Goal: Communication & Community: Answer question/provide support

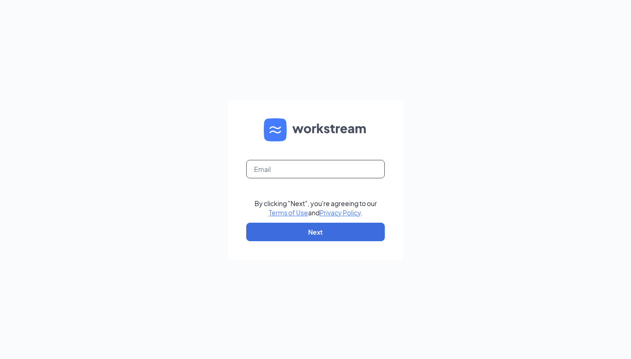
click at [295, 163] on input "text" at bounding box center [315, 169] width 139 height 18
type input "[EMAIL_ADDRESS][DOMAIN_NAME]"
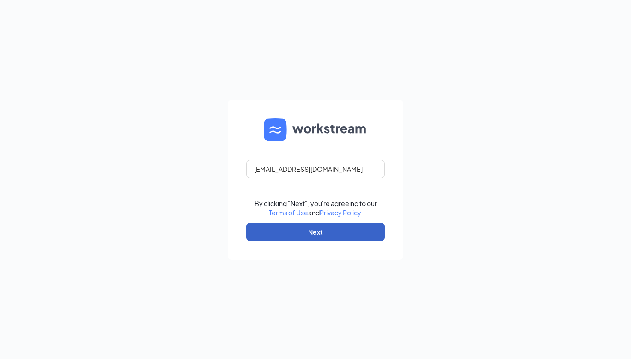
click at [317, 234] on button "Next" at bounding box center [315, 232] width 139 height 18
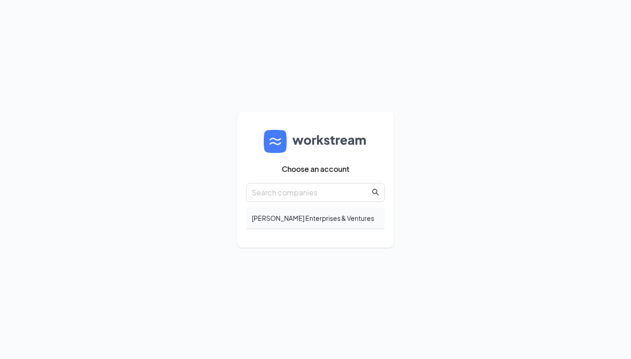
click at [350, 213] on div "[PERSON_NAME] Enterprises & Ventures" at bounding box center [315, 218] width 139 height 22
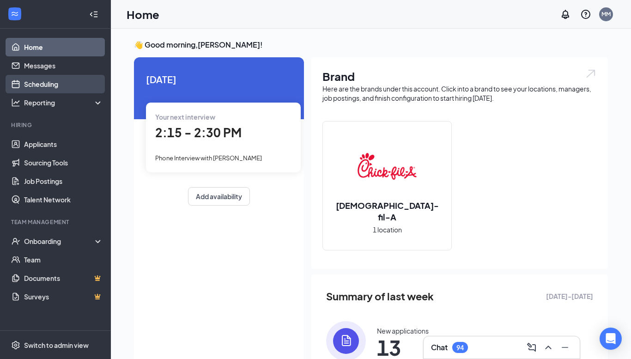
click at [76, 77] on link "Scheduling" at bounding box center [63, 84] width 79 height 18
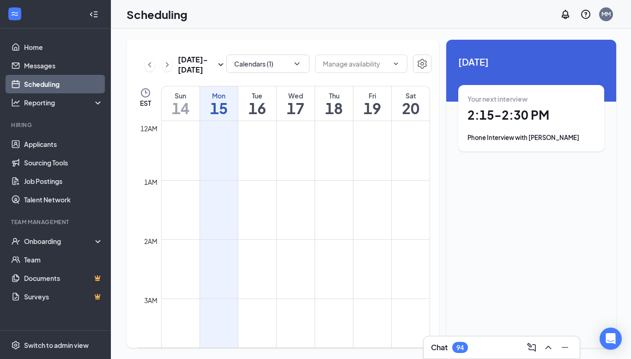
scroll to position [454, 0]
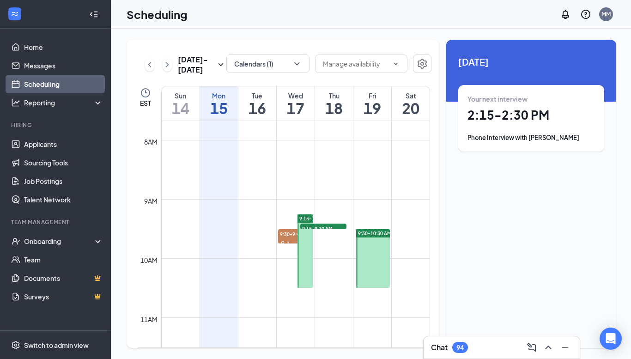
click at [476, 126] on div "Your next interview 2:15 - 2:30 PM Phone Interview with [PERSON_NAME]" at bounding box center [530, 118] width 127 height 48
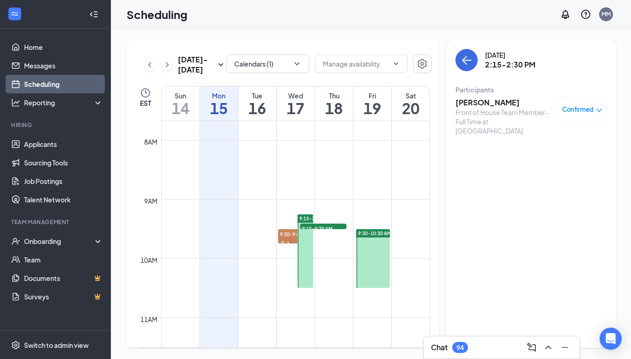
click at [485, 101] on h3 "[PERSON_NAME]" at bounding box center [503, 102] width 97 height 10
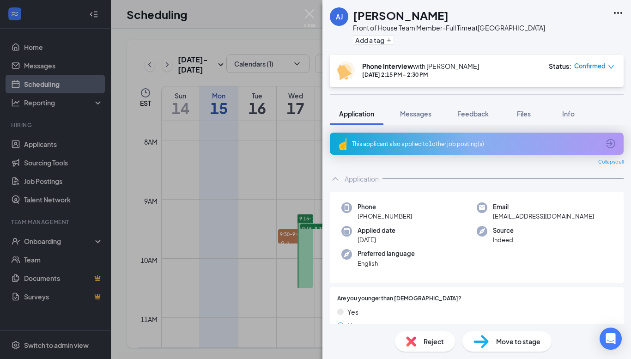
click at [433, 146] on div "This applicant also applied to 1 other job posting(s)" at bounding box center [475, 144] width 247 height 8
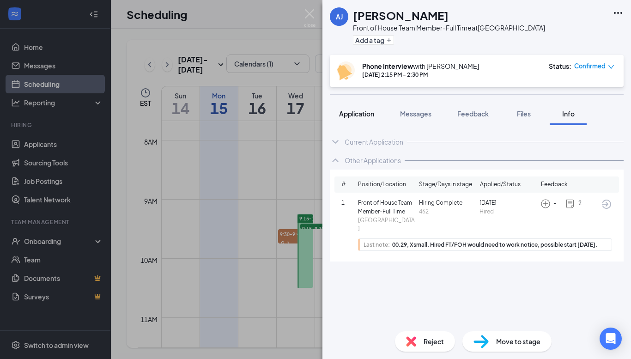
click at [363, 120] on button "Application" at bounding box center [357, 113] width 54 height 23
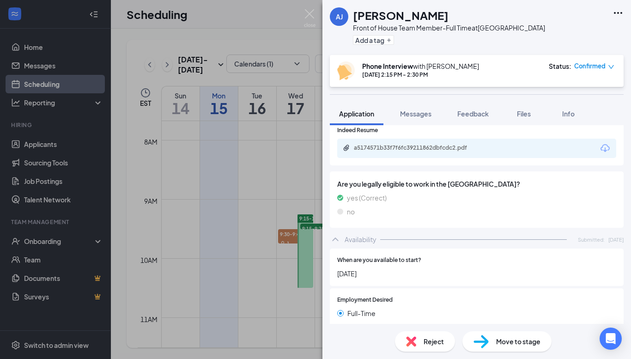
scroll to position [430, 0]
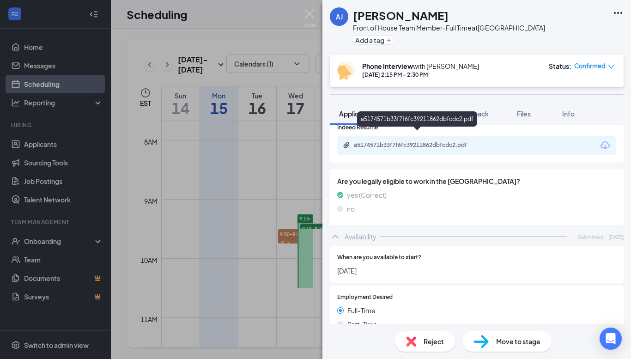
click at [396, 141] on div "a5174571b33f7f6fc39211862dbfcdc2.pdf" at bounding box center [418, 144] width 129 height 7
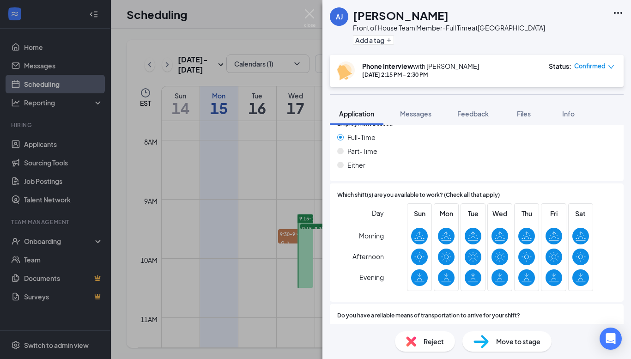
scroll to position [632, 0]
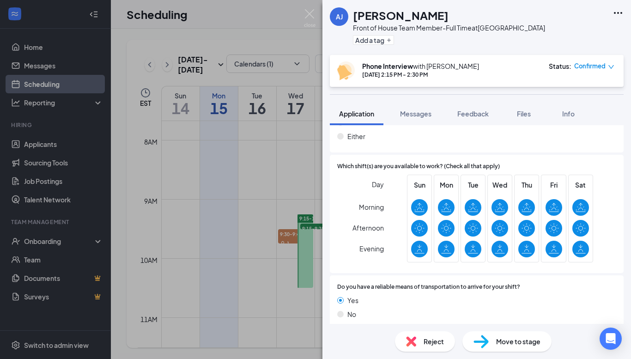
click at [354, 180] on div "Day Morning Afternoon Evening Sun Mon Tue Wed Thu Fri Sat" at bounding box center [476, 220] width 279 height 91
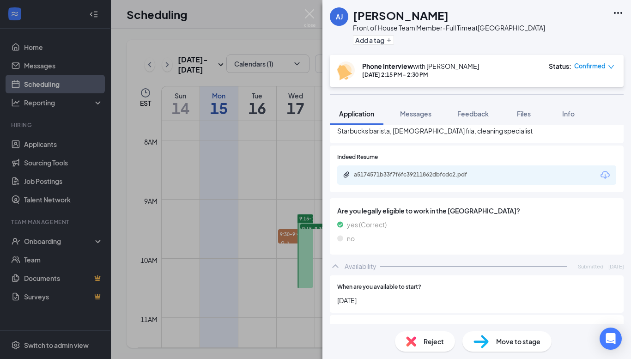
scroll to position [400, 0]
click at [460, 258] on div "Availability Submitted: [DATE]" at bounding box center [477, 267] width 294 height 18
click at [479, 116] on span "Feedback" at bounding box center [472, 113] width 31 height 8
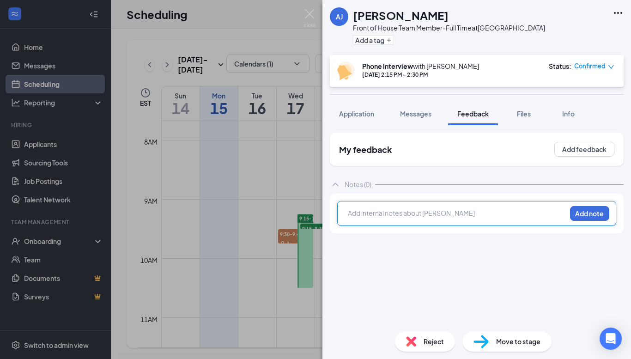
click at [441, 215] on div at bounding box center [456, 213] width 217 height 10
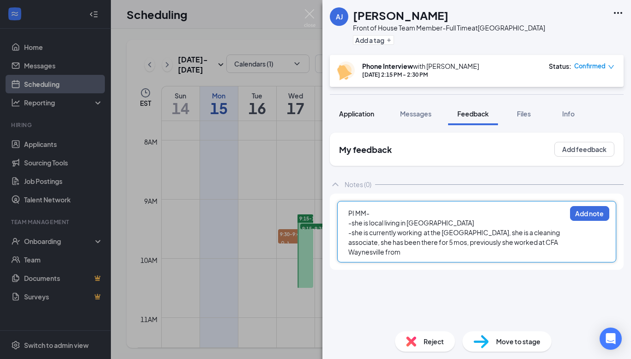
click at [360, 111] on span "Application" at bounding box center [356, 113] width 35 height 8
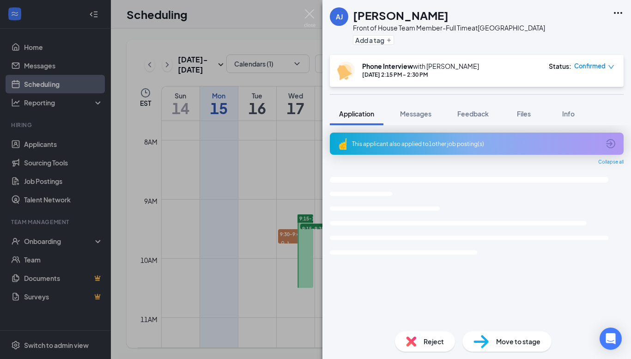
click at [443, 143] on div "This applicant also applied to 1 other job posting(s)" at bounding box center [475, 144] width 247 height 8
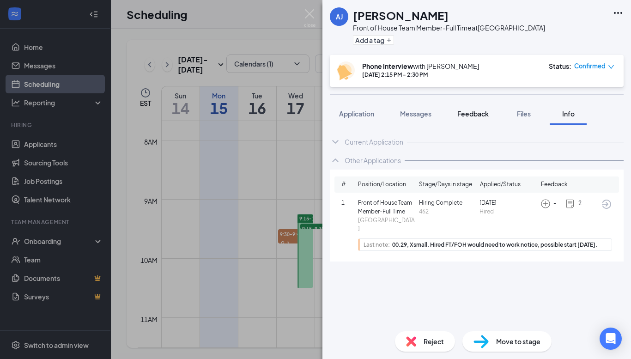
click at [476, 116] on span "Feedback" at bounding box center [472, 113] width 31 height 8
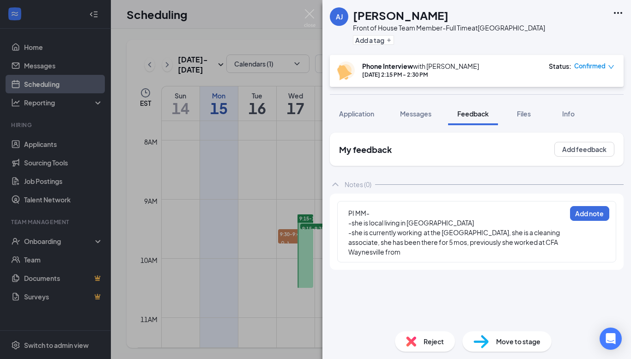
click at [433, 252] on div "-she is currently working at the [GEOGRAPHIC_DATA], she is a cleaning associate…" at bounding box center [456, 242] width 217 height 29
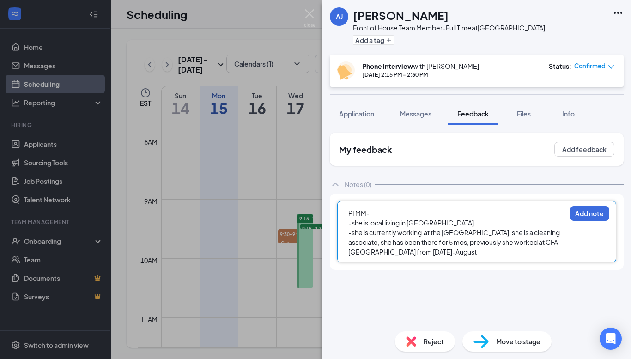
click at [481, 251] on div "-she is currently working at the [GEOGRAPHIC_DATA], she is a cleaning associate…" at bounding box center [456, 242] width 217 height 29
click at [456, 251] on div "-she is currently working at the [GEOGRAPHIC_DATA], she is a cleaning associate…" at bounding box center [456, 242] width 217 height 29
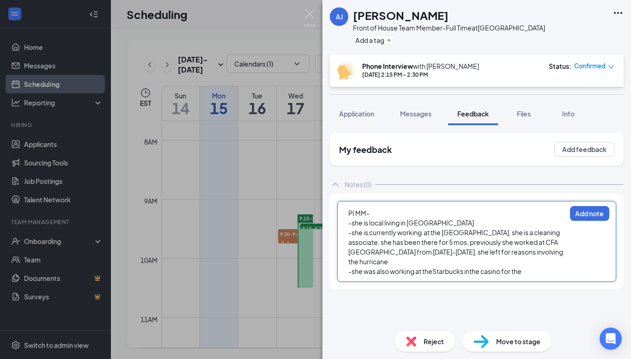
click at [470, 273] on span "-she was also working at theStarbucks inthe casino for the" at bounding box center [434, 271] width 173 height 8
click at [534, 272] on div "-she was also working at theStarbucks in the casino for the" at bounding box center [456, 271] width 217 height 10
click at [432, 273] on span "-she was also working at theStarbucks in the casino for the" at bounding box center [435, 271] width 174 height 8
click at [546, 269] on div "-she was also working at the Starbucks in the casino for the" at bounding box center [456, 271] width 217 height 10
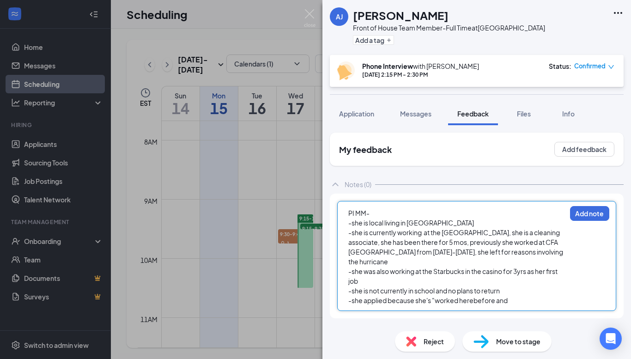
click at [474, 301] on span "-she applied because she's "worked herebefore and" at bounding box center [427, 300] width 159 height 8
click at [516, 300] on div "-she applied because she's "worked here before and" at bounding box center [456, 300] width 217 height 10
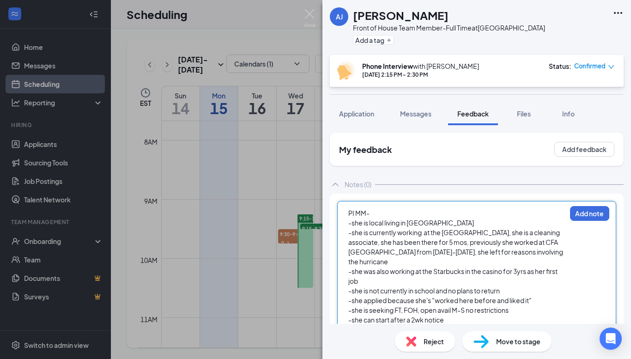
scroll to position [14, 0]
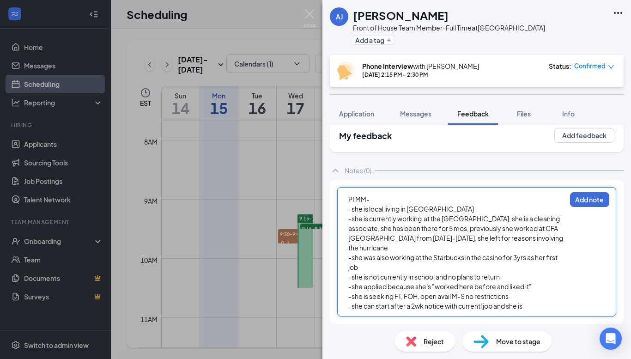
click at [486, 306] on span "-she can start after a 2wk notice with currentl job and she is" at bounding box center [435, 305] width 174 height 8
click at [536, 301] on div "-she can start after a 2wk notice with current job and she is" at bounding box center [456, 306] width 217 height 10
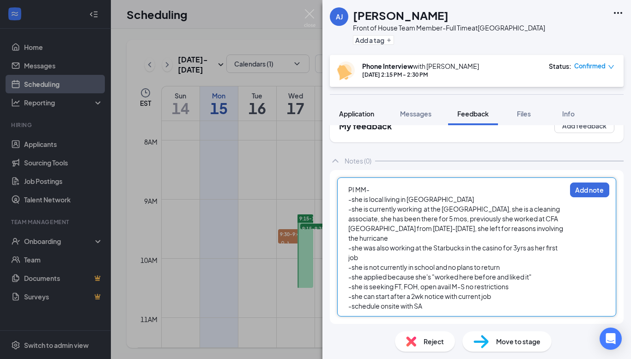
click at [361, 115] on span "Application" at bounding box center [356, 113] width 35 height 8
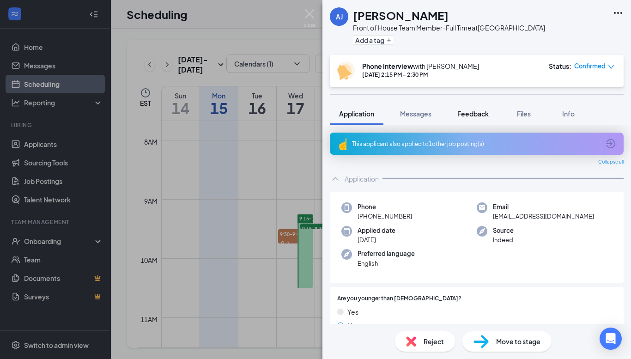
click at [472, 121] on button "Feedback" at bounding box center [473, 113] width 50 height 23
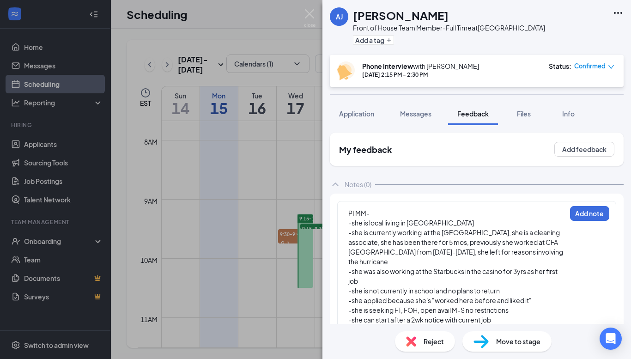
scroll to position [24, 0]
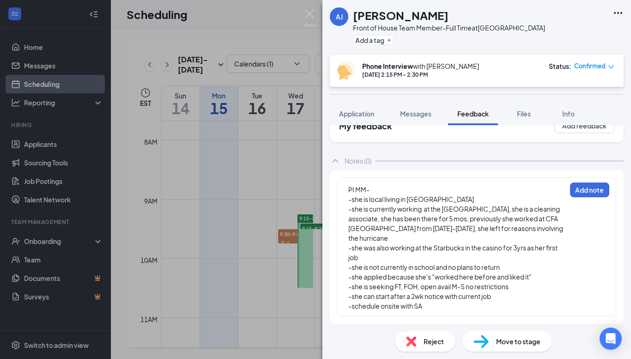
click at [348, 212] on div "PI MM- -she is local living in [GEOGRAPHIC_DATA] -she is currently working at t…" at bounding box center [457, 247] width 218 height 127
click at [349, 209] on span "-she is currently working at the [GEOGRAPHIC_DATA], she is a cleaning associate…" at bounding box center [456, 223] width 216 height 37
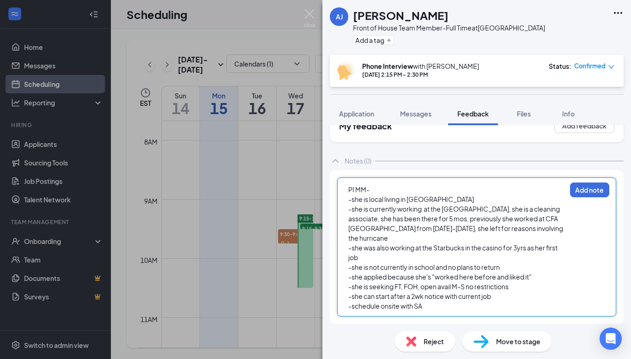
click at [442, 308] on div "-schedule onsite with SA" at bounding box center [456, 306] width 217 height 10
click at [601, 184] on button "Add note" at bounding box center [589, 189] width 39 height 15
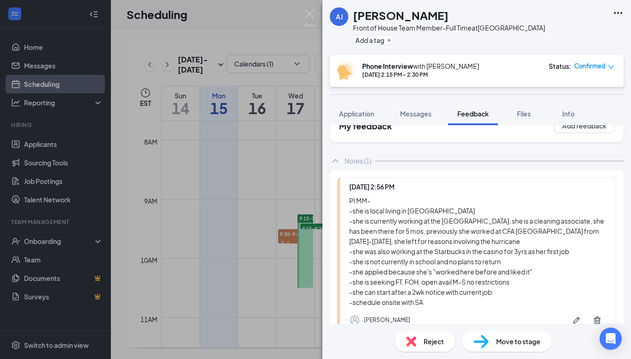
scroll to position [84, 0]
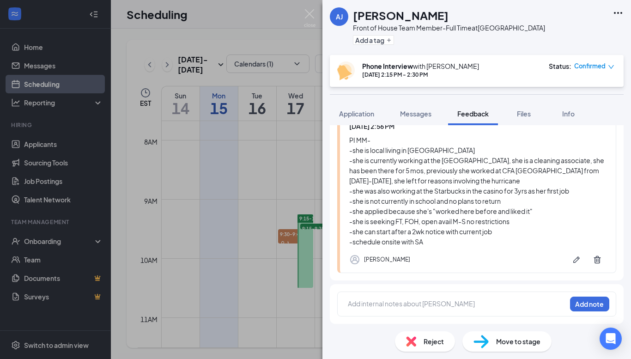
click at [314, 14] on img at bounding box center [310, 18] width 12 height 18
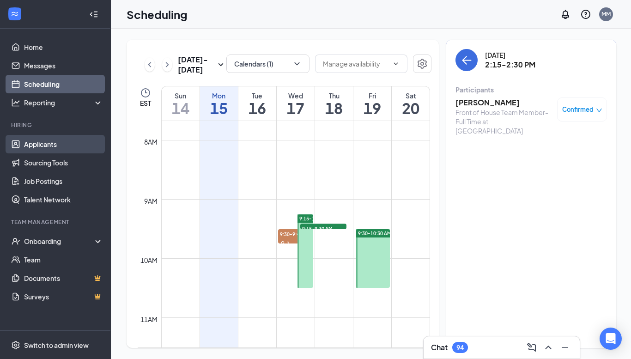
click at [84, 146] on link "Applicants" at bounding box center [63, 144] width 79 height 18
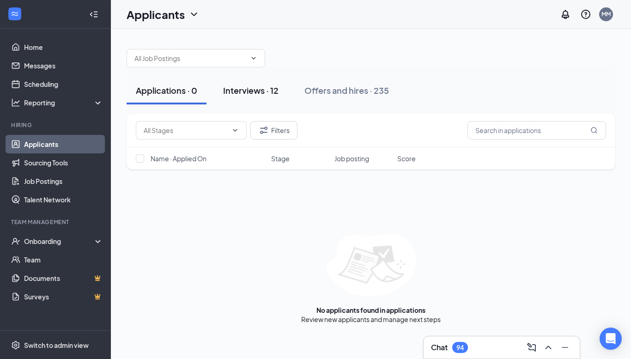
click at [273, 86] on div "Interviews · 12" at bounding box center [250, 90] width 55 height 12
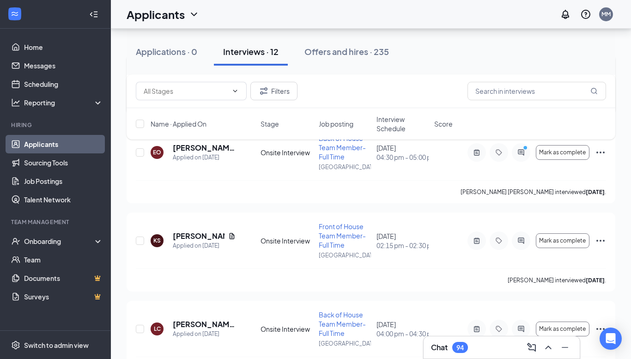
scroll to position [811, 0]
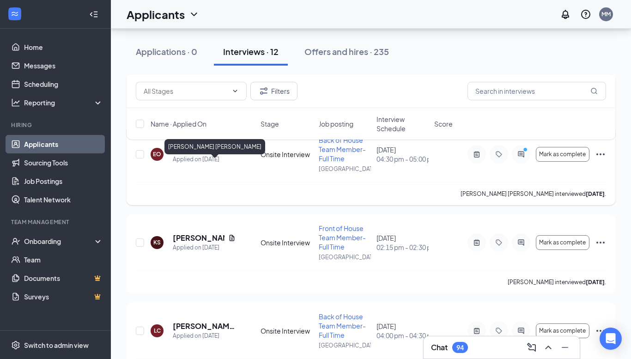
click at [203, 155] on h5 "[PERSON_NAME] [PERSON_NAME]" at bounding box center [204, 150] width 63 height 10
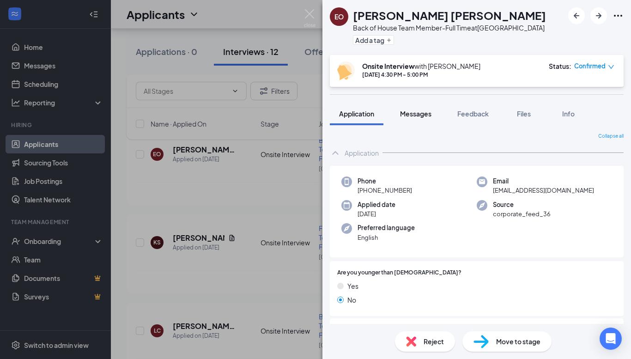
click at [413, 118] on div "Messages" at bounding box center [415, 113] width 31 height 9
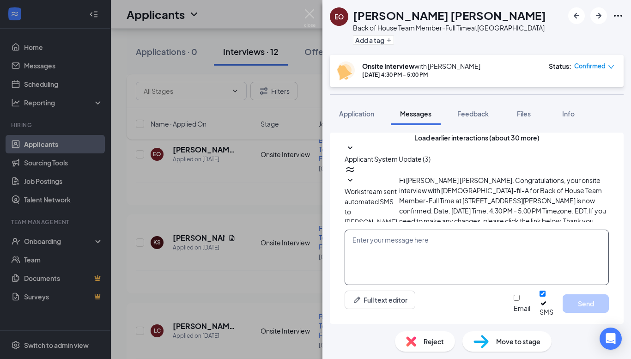
scroll to position [279, 0]
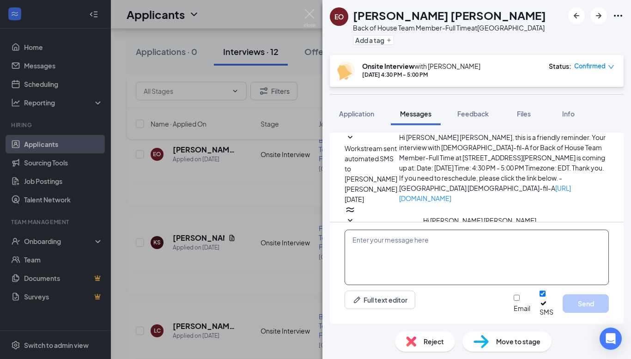
click at [453, 283] on textarea at bounding box center [476, 256] width 264 height 55
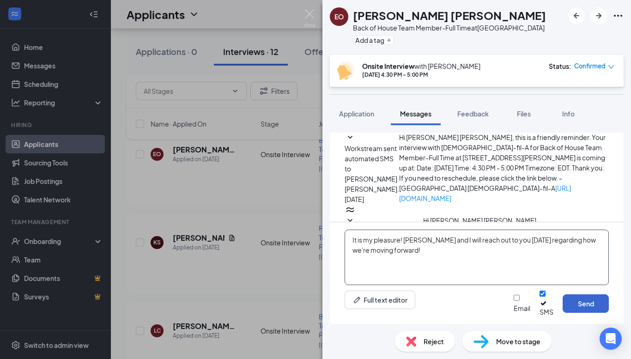
type textarea "It is my pleasure! [PERSON_NAME] and I will reach out to you [DATE] regarding h…"
click at [570, 307] on button "Send" at bounding box center [585, 303] width 46 height 18
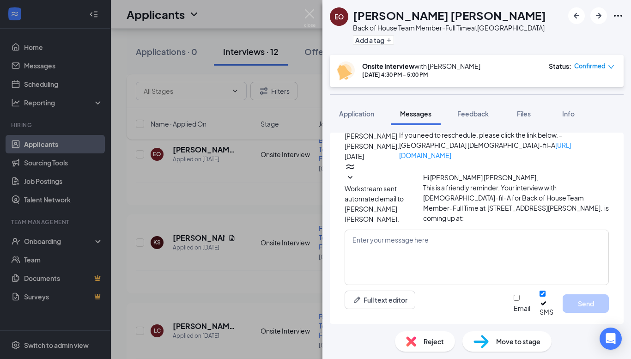
scroll to position [349, 0]
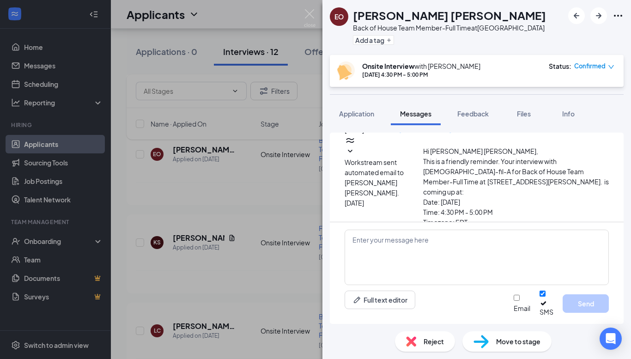
drag, startPoint x: 550, startPoint y: 211, endPoint x: 450, endPoint y: 199, distance: 101.4
copy span "[PERSON_NAME] and I will reach out to you [DATE] regarding how we're moving for…"
click at [312, 18] on img at bounding box center [310, 18] width 12 height 18
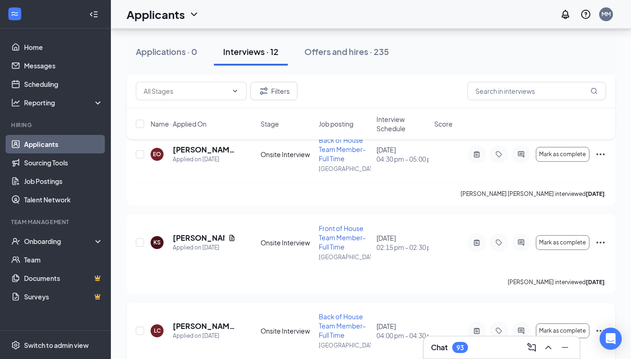
scroll to position [860, 0]
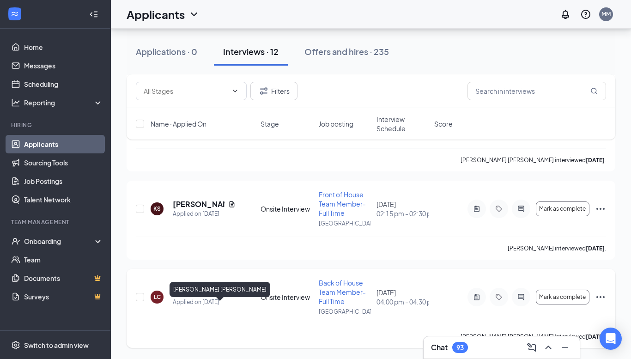
click at [205, 289] on h5 "[PERSON_NAME] [PERSON_NAME]" at bounding box center [204, 292] width 63 height 10
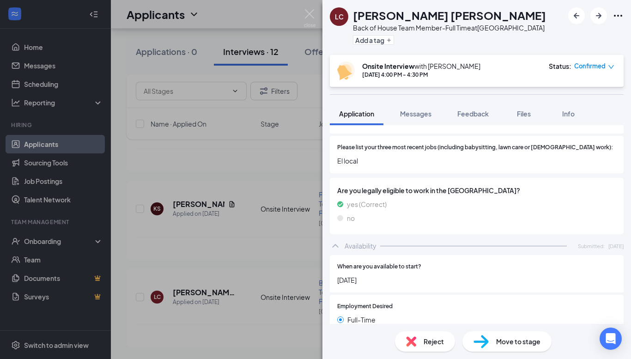
scroll to position [344, 0]
click at [424, 110] on span "Messages" at bounding box center [415, 113] width 31 height 8
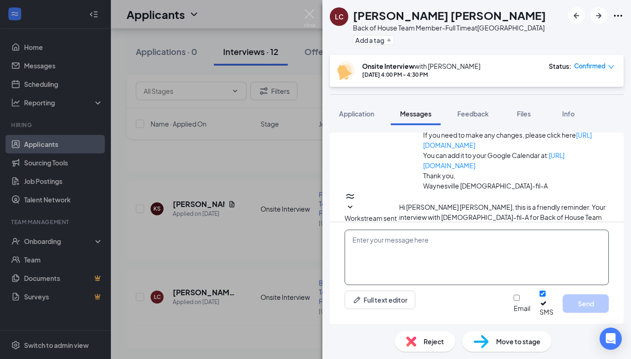
scroll to position [279, 0]
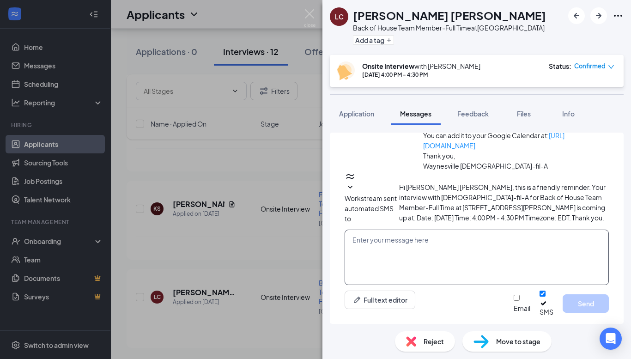
click at [491, 249] on textarea at bounding box center [476, 256] width 264 height 55
click at [459, 256] on textarea "Hi [PERSON_NAME]," at bounding box center [476, 256] width 264 height 55
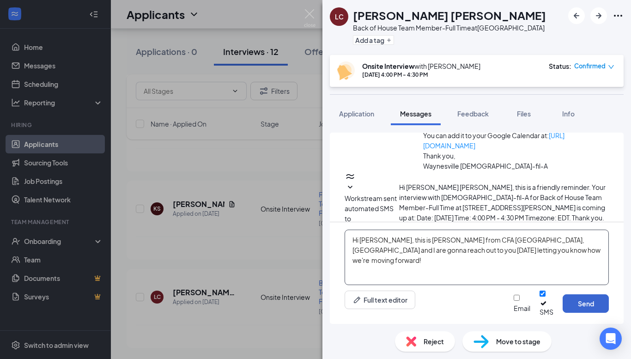
type textarea "Hi [PERSON_NAME], this is [PERSON_NAME] from CFA [GEOGRAPHIC_DATA], [GEOGRAPHIC…"
click at [604, 305] on button "Send" at bounding box center [585, 303] width 46 height 18
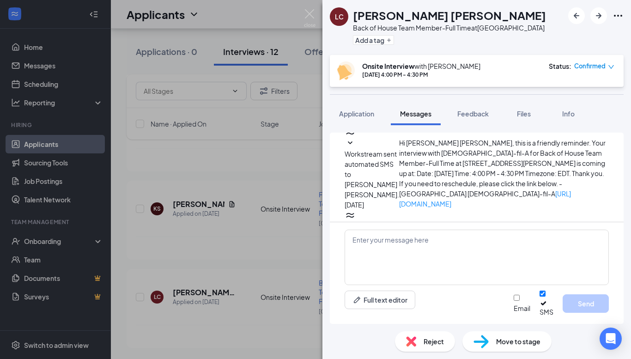
scroll to position [359, 0]
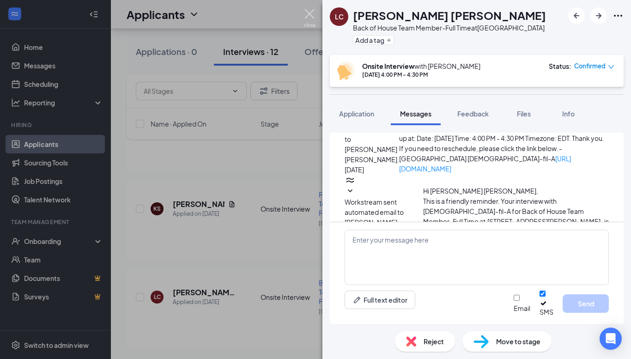
click at [313, 13] on img at bounding box center [310, 18] width 12 height 18
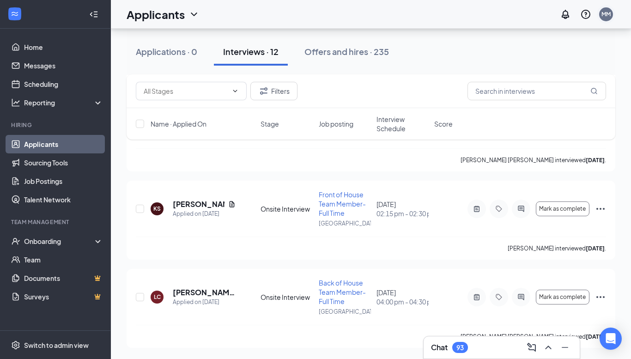
click at [605, 14] on div "MM" at bounding box center [605, 14] width 9 height 8
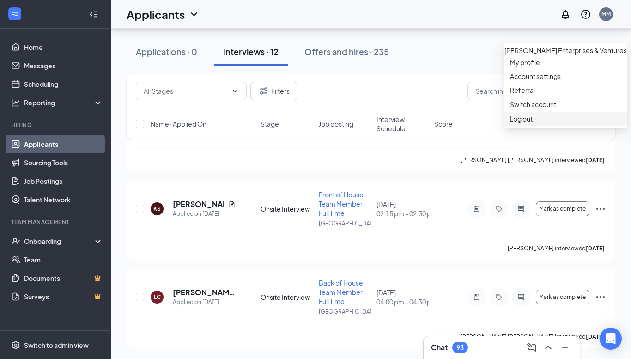
click at [533, 123] on div "Log out" at bounding box center [565, 118] width 111 height 9
